Goal: Task Accomplishment & Management: Use online tool/utility

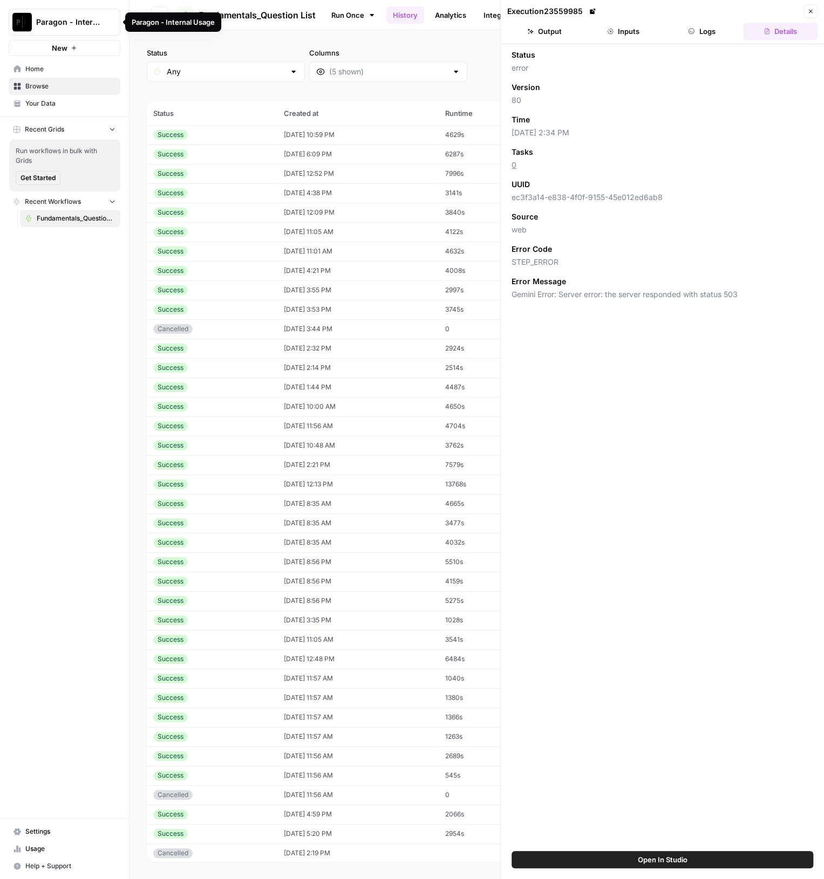
click at [100, 28] on button "Paragon - Internal Usage" at bounding box center [65, 22] width 112 height 27
click at [125, 42] on div "Paragon - Internal Usage New" at bounding box center [64, 28] width 129 height 56
click at [83, 20] on span "Paragon - Internal Usage" at bounding box center [68, 22] width 65 height 11
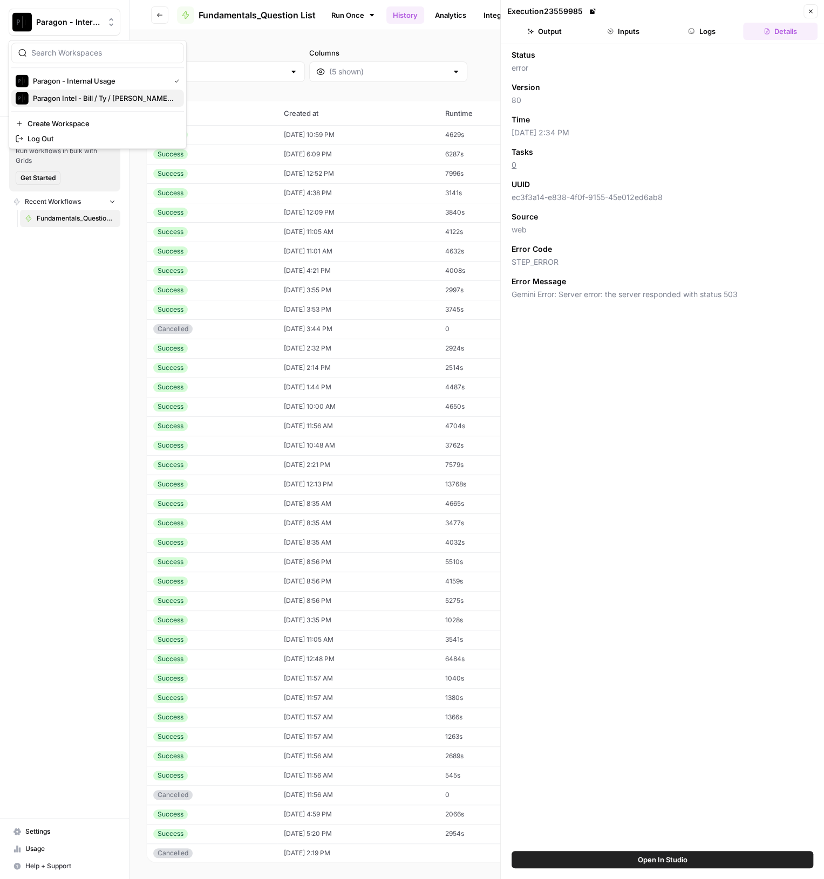
click at [126, 93] on span "Paragon Intel - Bill / Ty / [PERSON_NAME] R&D" at bounding box center [104, 98] width 142 height 11
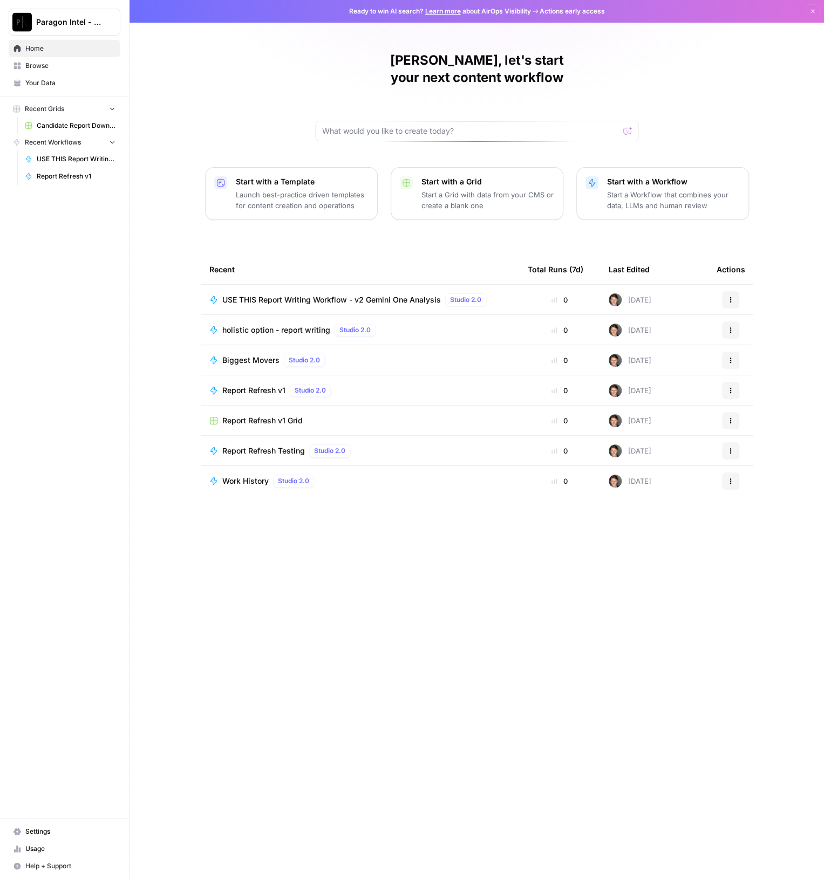
click at [346, 295] on span "USE THIS Report Writing Workflow - v2 Gemini One Analysis" at bounding box center [331, 300] width 218 height 11
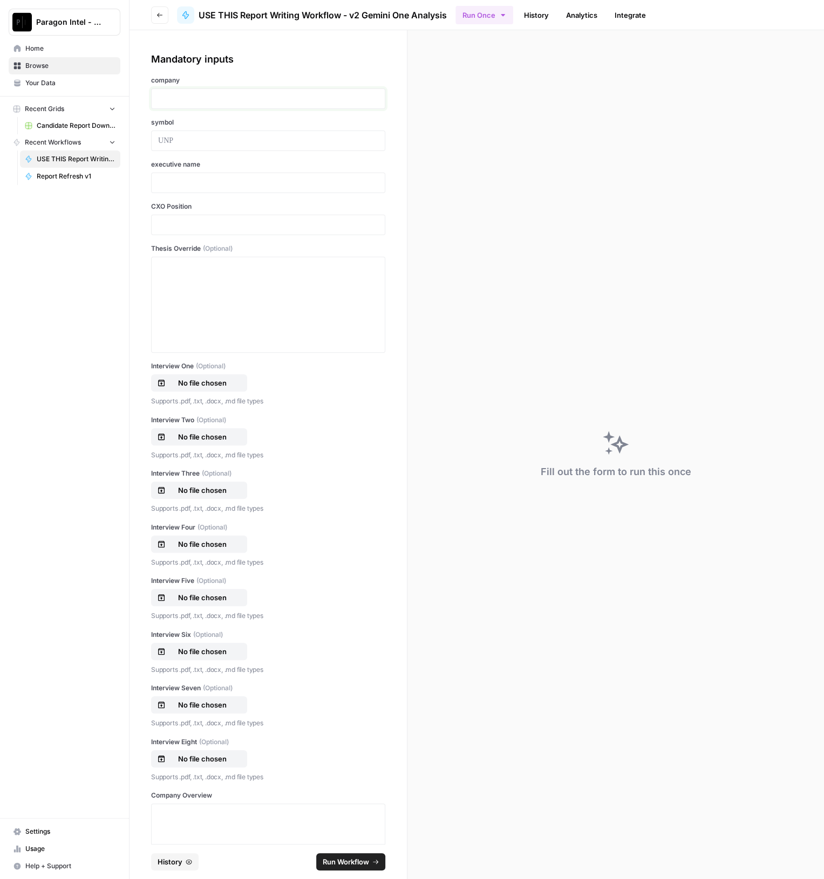
click at [211, 101] on p at bounding box center [268, 98] width 220 height 11
click at [147, 45] on div "Mandatory inputs company symbol executive name CXO Position Thesis Override (Op…" at bounding box center [267, 437] width 277 height 814
click at [178, 94] on p at bounding box center [268, 98] width 220 height 11
